Goal: Go to known website: Access a specific website the user already knows

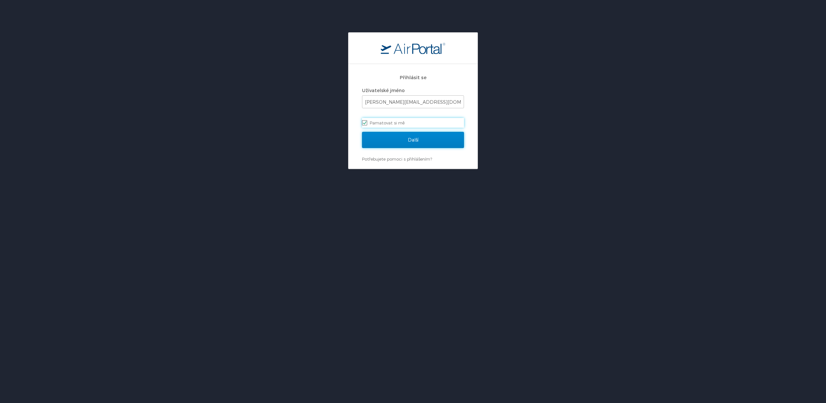
click at [437, 138] on input "Další" at bounding box center [413, 140] width 102 height 16
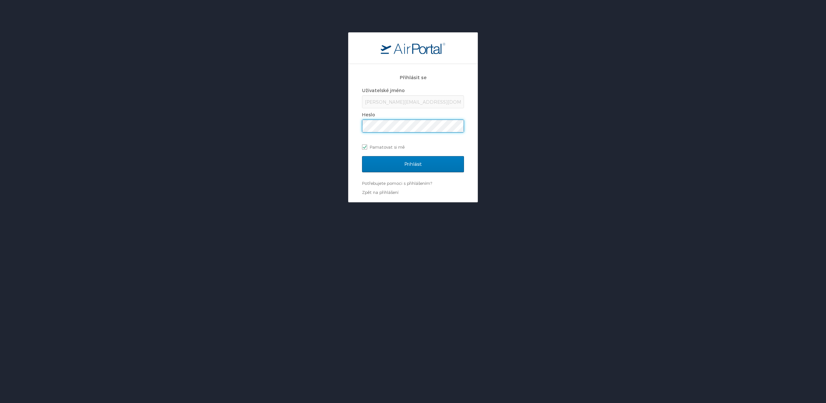
click at [362, 156] on input "Prihlásit" at bounding box center [413, 164] width 102 height 16
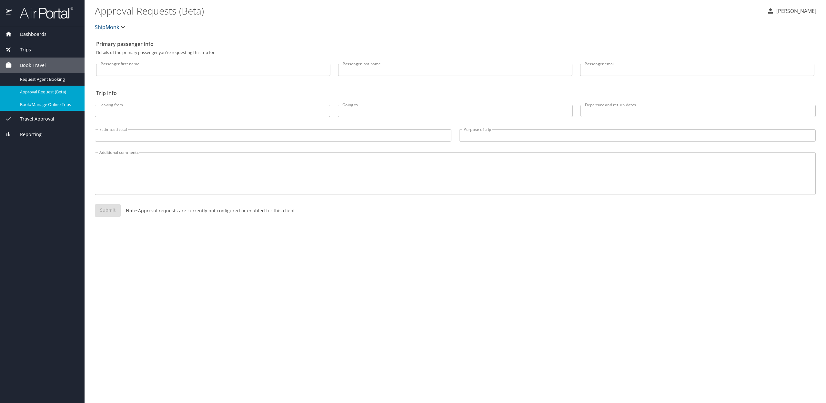
click at [43, 103] on span "Book/Manage Online Trips" at bounding box center [48, 104] width 57 height 6
